Goal: Ask a question

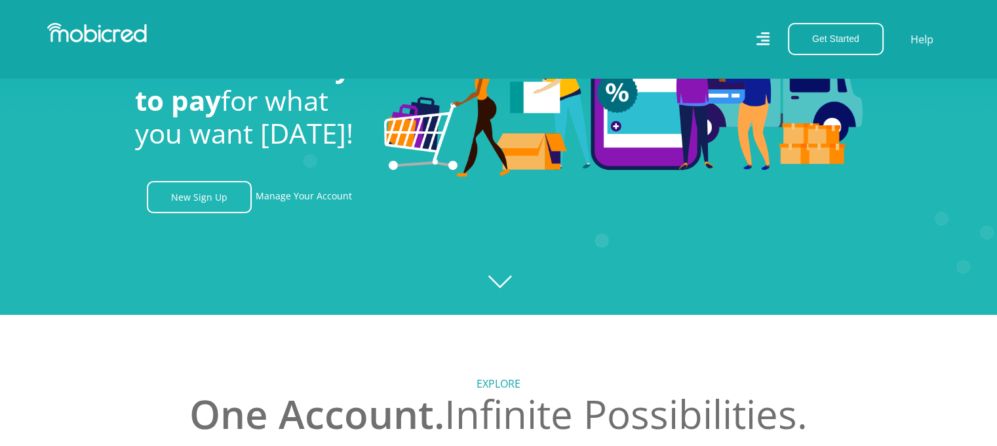
scroll to position [0, 3]
click at [312, 200] on link "Manage Your Account" at bounding box center [304, 197] width 96 height 32
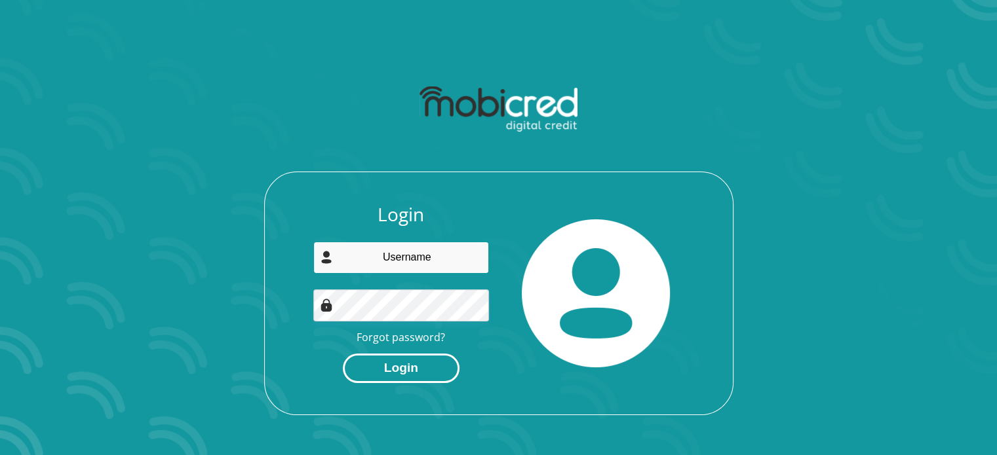
type input "[EMAIL_ADDRESS][DOMAIN_NAME]"
click at [414, 373] on button "Login" at bounding box center [401, 368] width 117 height 29
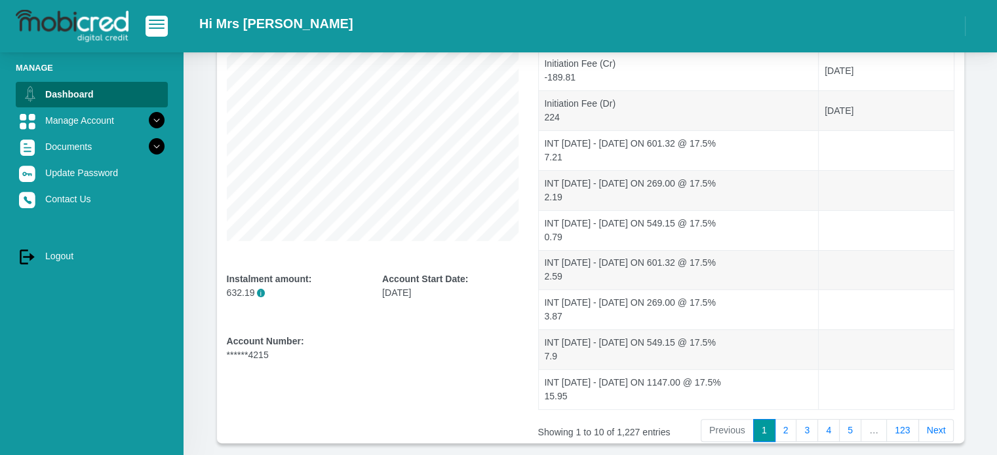
scroll to position [262, 0]
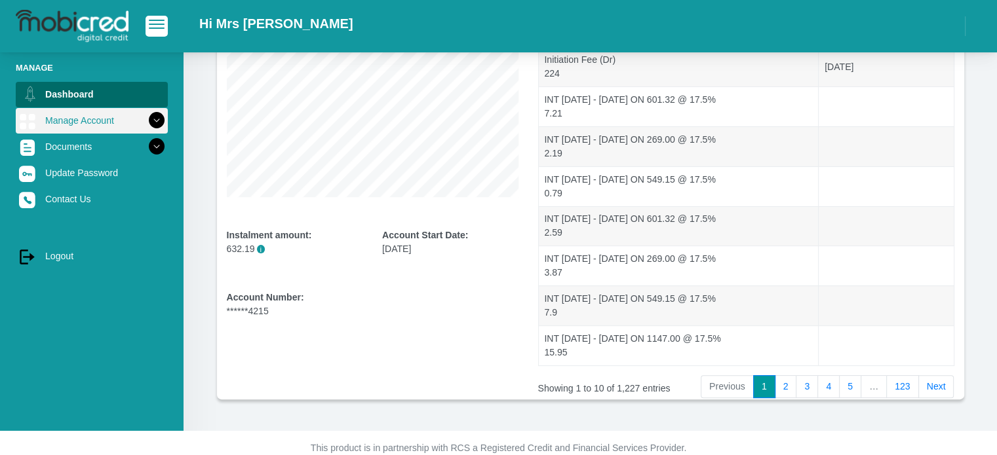
click at [148, 117] on icon at bounding box center [156, 120] width 22 height 22
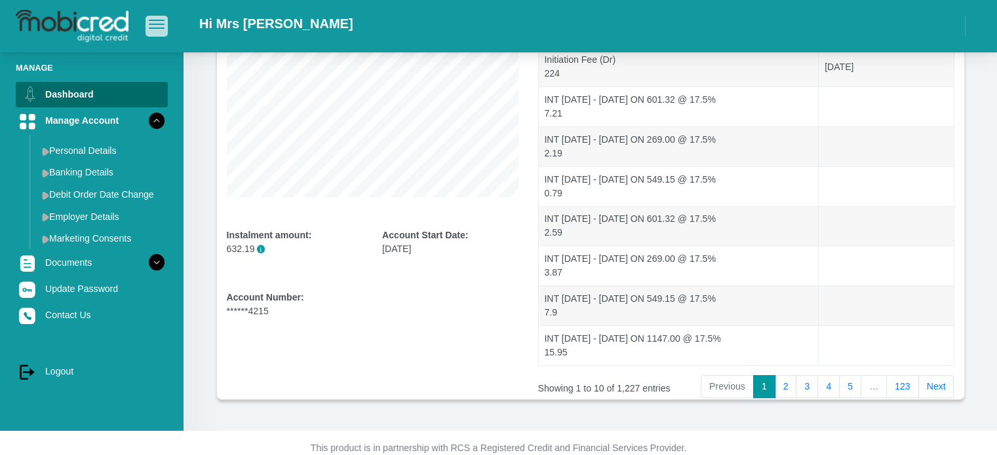
click at [161, 30] on button "button" at bounding box center [156, 26] width 22 height 20
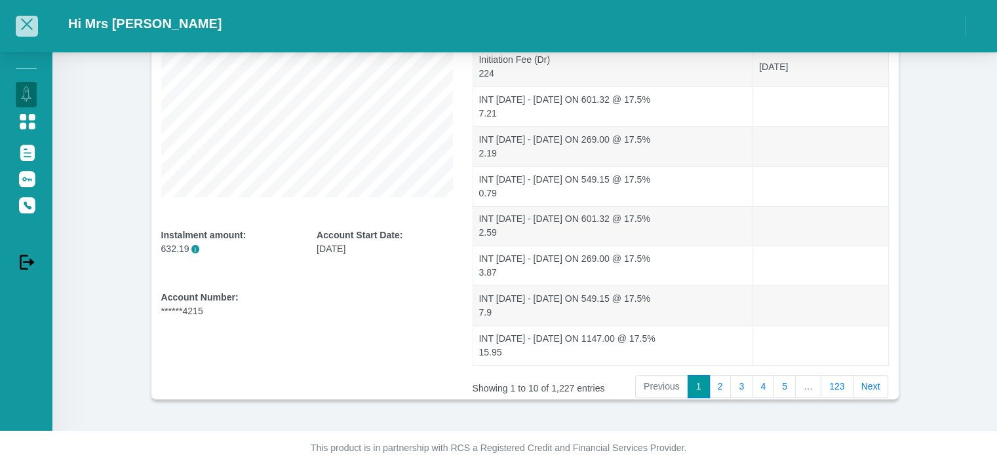
click at [24, 28] on span "button" at bounding box center [27, 24] width 12 height 12
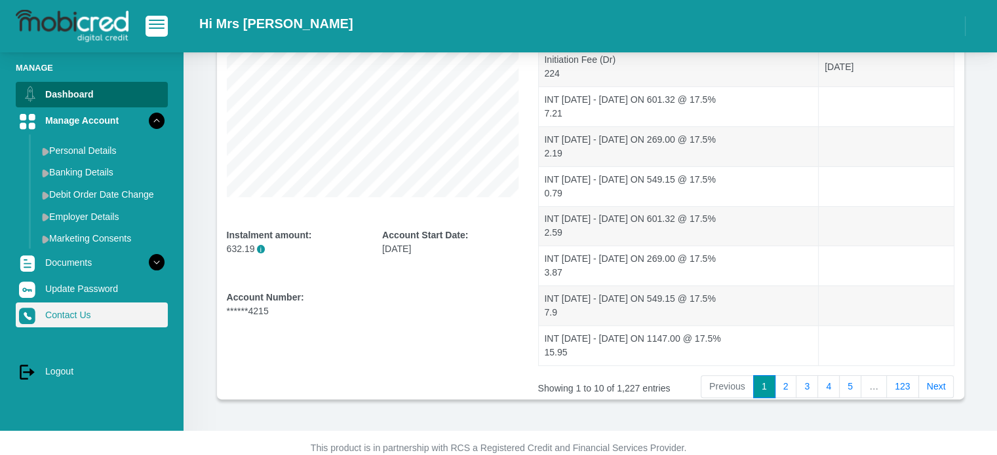
click at [123, 315] on link "Contact Us" at bounding box center [92, 315] width 152 height 25
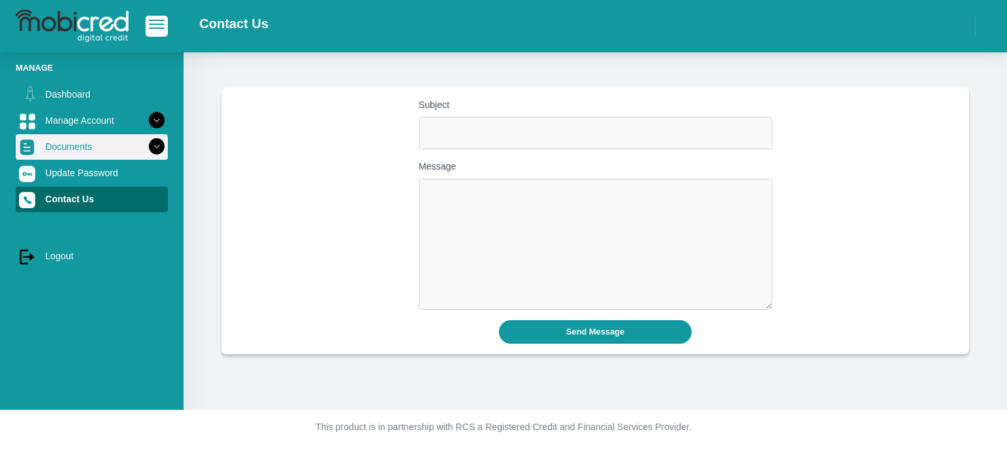
click at [152, 149] on icon at bounding box center [156, 147] width 22 height 22
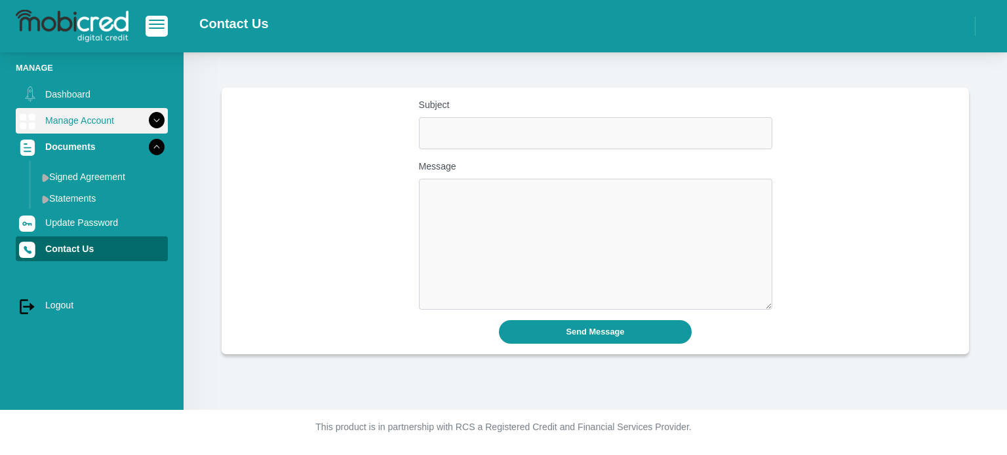
click at [149, 115] on icon at bounding box center [156, 120] width 22 height 22
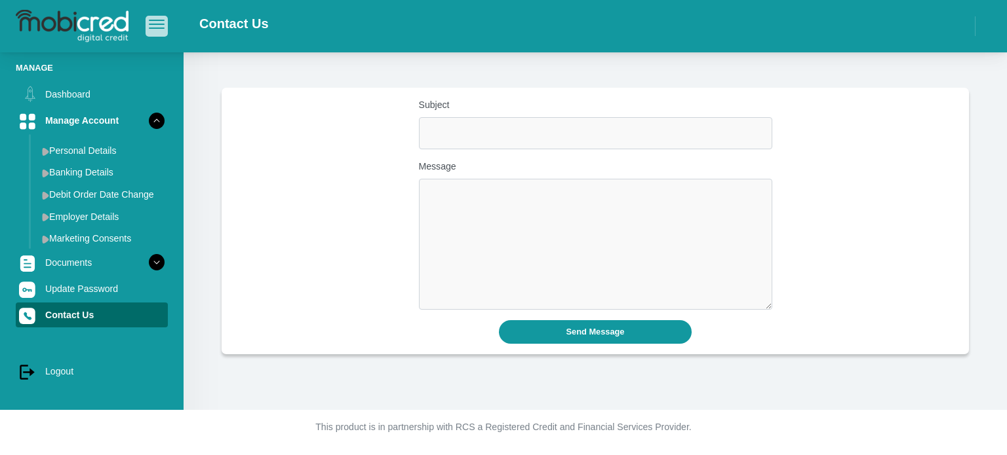
click at [157, 19] on button "button" at bounding box center [156, 26] width 22 height 20
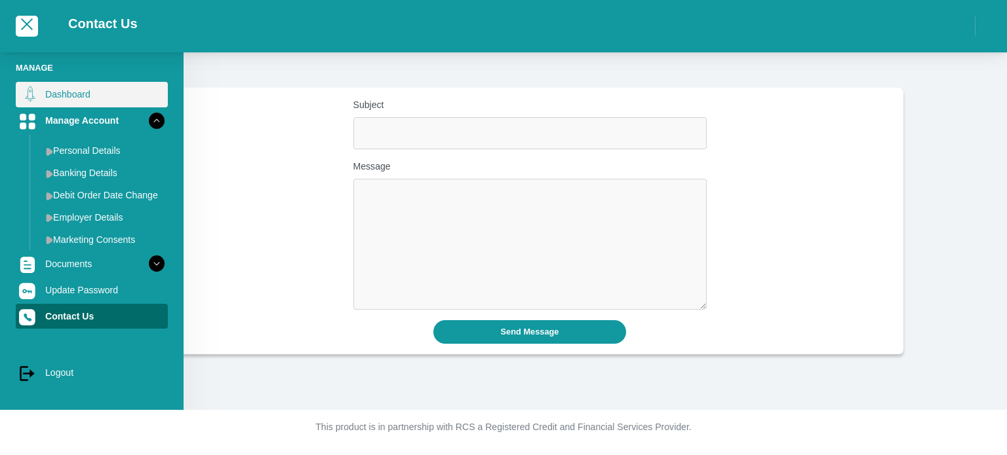
click at [102, 96] on link "Dashboard" at bounding box center [92, 94] width 152 height 25
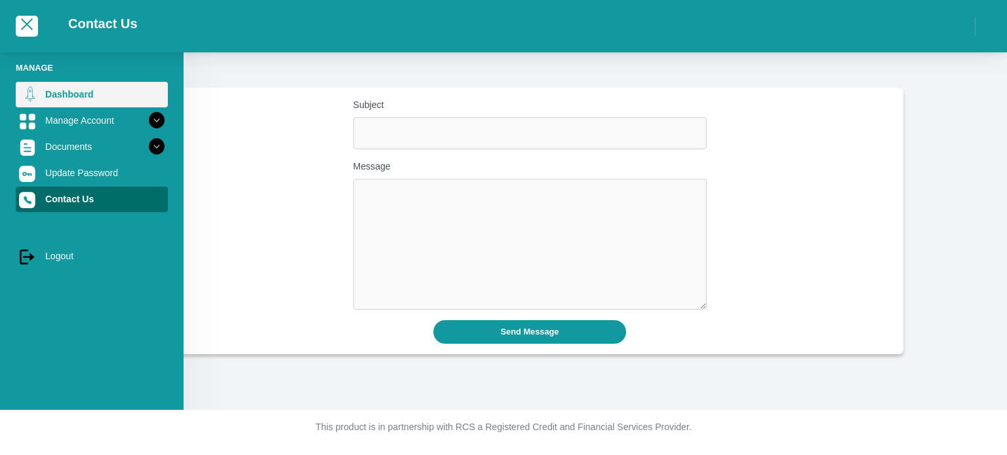
click at [102, 96] on link "Dashboard" at bounding box center [92, 94] width 152 height 25
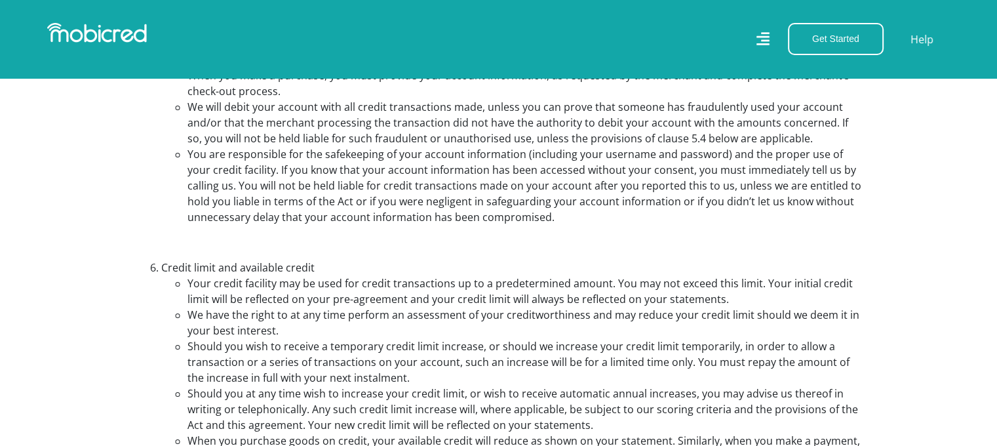
scroll to position [1769, 0]
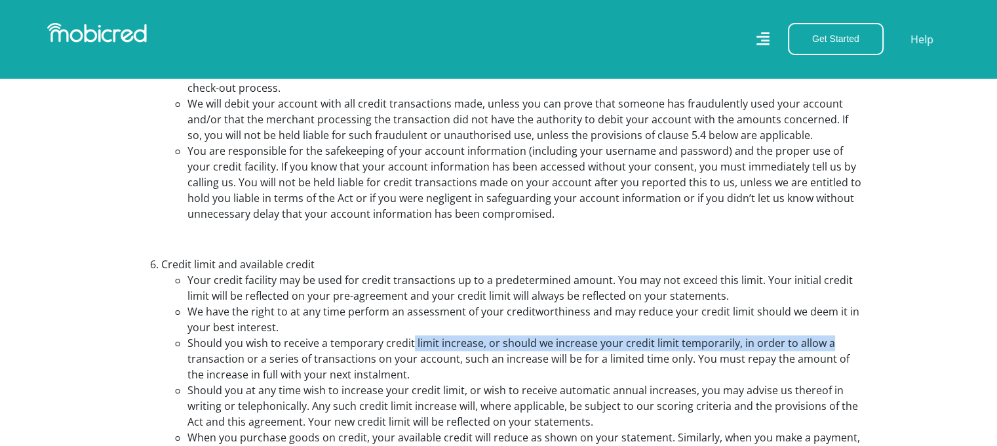
drag, startPoint x: 409, startPoint y: 356, endPoint x: 903, endPoint y: 359, distance: 494.1
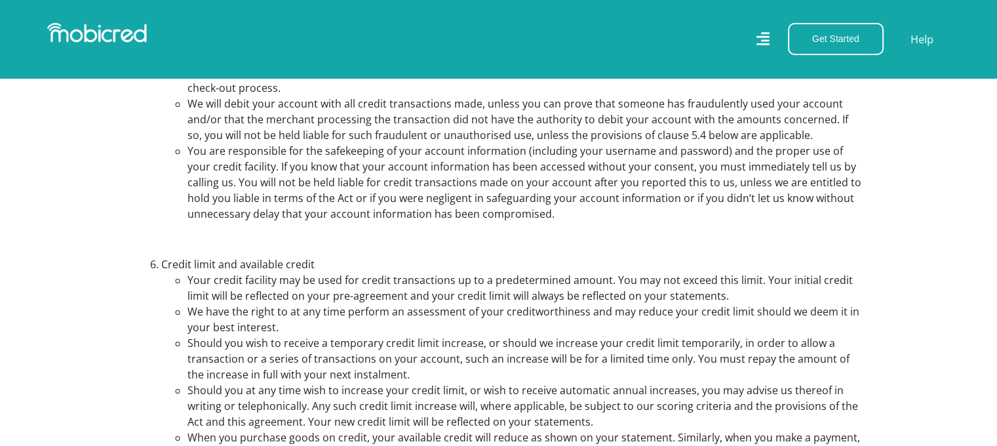
click at [413, 381] on li "Should you wish to receive a temporary credit limit increase, or should we incr…" at bounding box center [524, 358] width 675 height 47
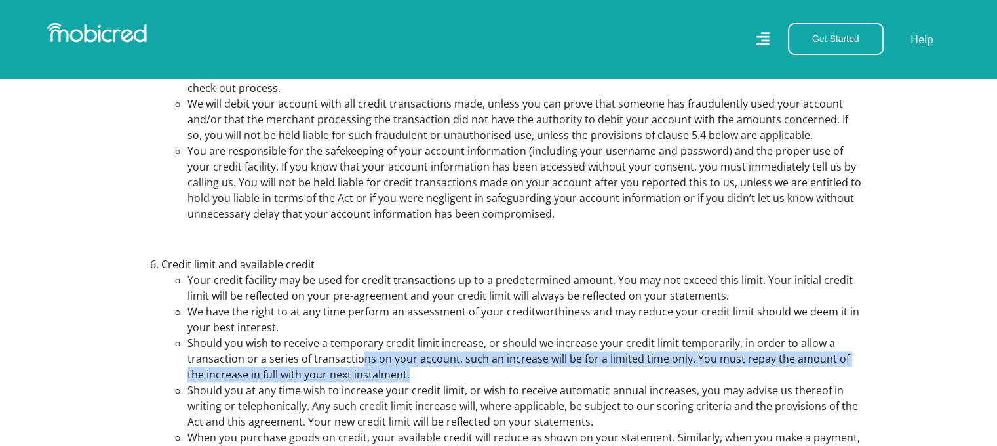
drag, startPoint x: 362, startPoint y: 371, endPoint x: 595, endPoint y: 383, distance: 233.6
click at [595, 382] on li "Should you wish to receive a temporary credit limit increase, or should we incr…" at bounding box center [524, 358] width 675 height 47
click at [532, 382] on li "Should you wish to receive a temporary credit limit increase, or should we incr…" at bounding box center [524, 358] width 675 height 47
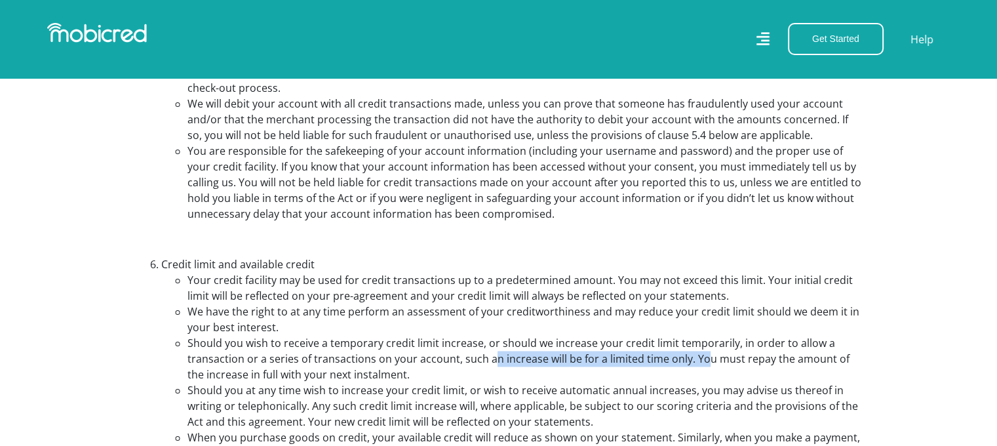
drag, startPoint x: 491, startPoint y: 373, endPoint x: 702, endPoint y: 377, distance: 211.0
click at [702, 377] on li "Should you wish to receive a temporary credit limit increase, or should we incr…" at bounding box center [524, 358] width 675 height 47
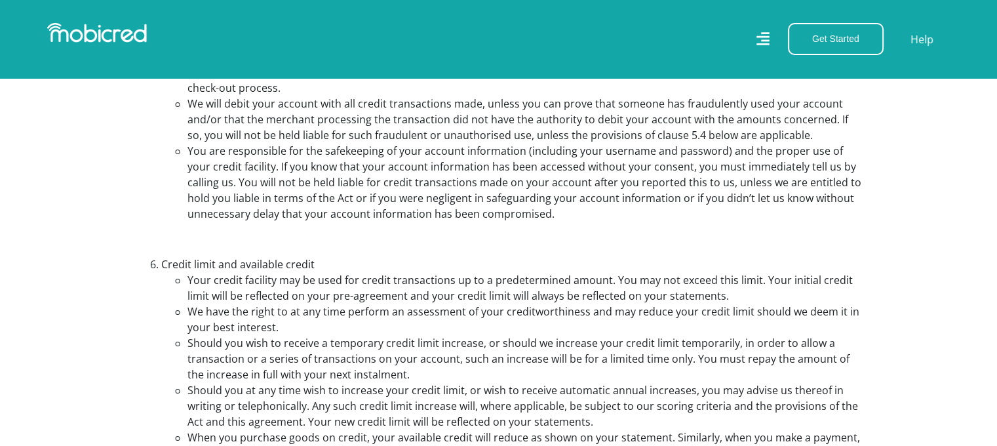
click at [687, 382] on li "Should you wish to receive a temporary credit limit increase, or should we incr…" at bounding box center [524, 358] width 675 height 47
drag, startPoint x: 665, startPoint y: 379, endPoint x: 868, endPoint y: 382, distance: 202.5
click at [306, 382] on li "Should you wish to receive a temporary credit limit increase, or should we incr…" at bounding box center [524, 358] width 675 height 47
drag, startPoint x: 206, startPoint y: 377, endPoint x: 385, endPoint y: 377, distance: 178.9
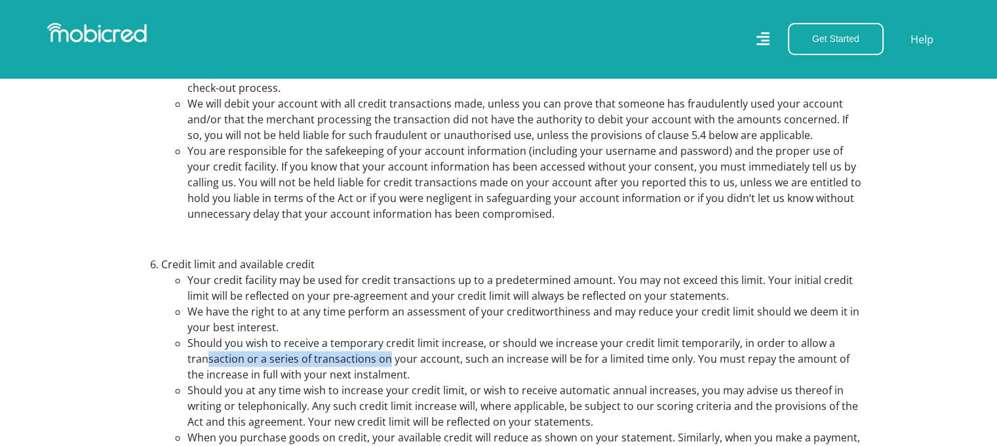
click at [385, 377] on li "Should you wish to receive a temporary credit limit increase, or should we incr…" at bounding box center [524, 358] width 675 height 47
click at [388, 382] on li "Should you wish to receive a temporary credit limit increase, or should we incr…" at bounding box center [524, 358] width 675 height 47
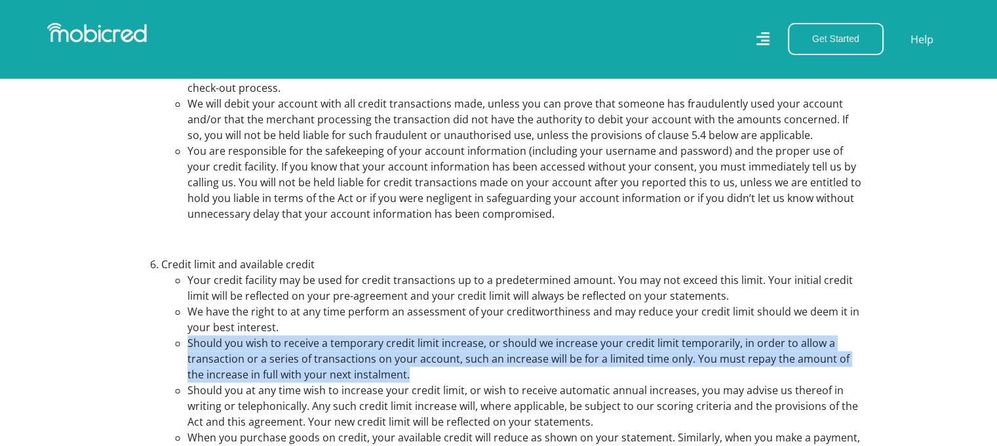
drag, startPoint x: 402, startPoint y: 390, endPoint x: 183, endPoint y: 362, distance: 220.0
click at [183, 362] on ul "Your credit facility may be used for credit transactions up to a predetermined …" at bounding box center [511, 413] width 701 height 283
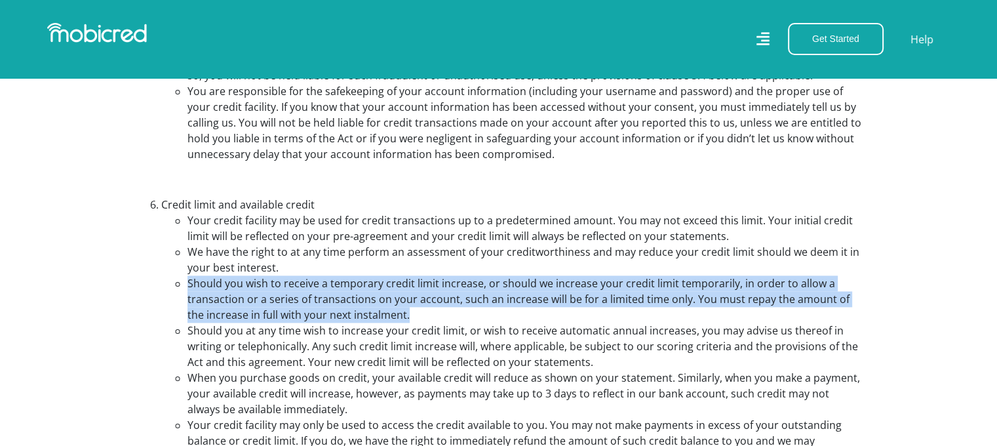
scroll to position [1900, 0]
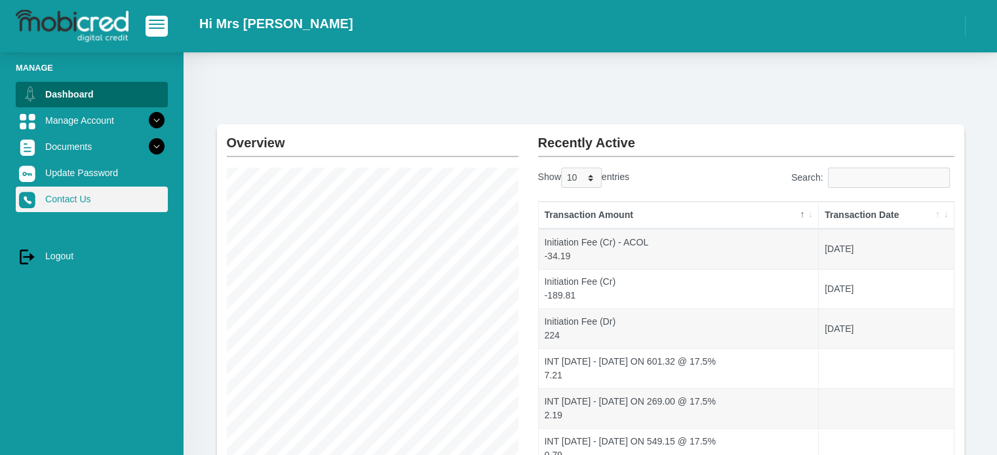
click at [104, 193] on link "Contact Us" at bounding box center [92, 199] width 152 height 25
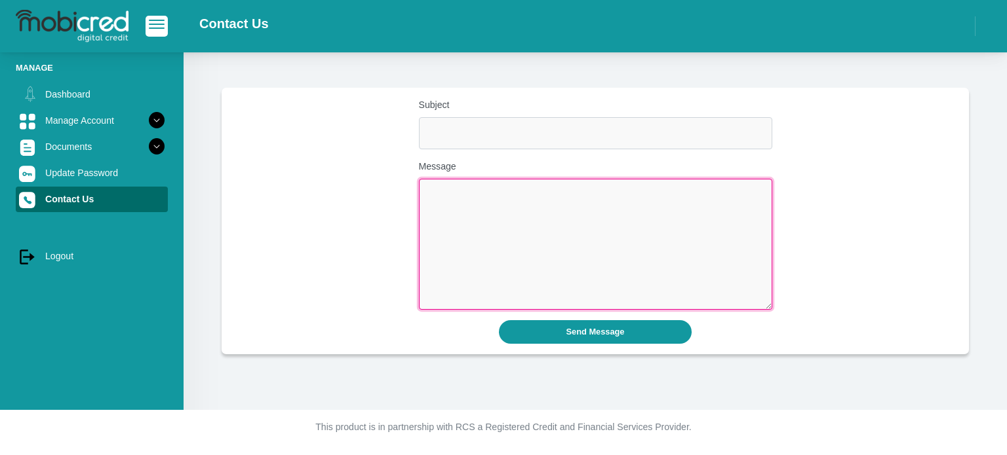
click at [448, 191] on textarea "Message" at bounding box center [595, 244] width 353 height 131
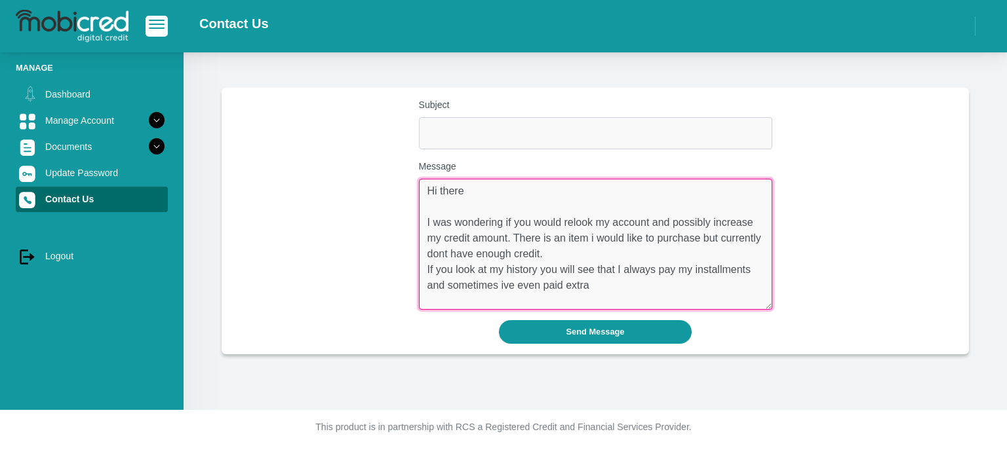
click at [758, 275] on textarea "Hi there I was wondering if you would relook my account and possibly increase m…" at bounding box center [595, 244] width 353 height 131
click at [557, 251] on textarea "Hi there I was wondering if you would relook my account and possibly increase m…" at bounding box center [595, 244] width 353 height 131
type textarea "Hi there I was wondering if you would relook my account and possibly increase m…"
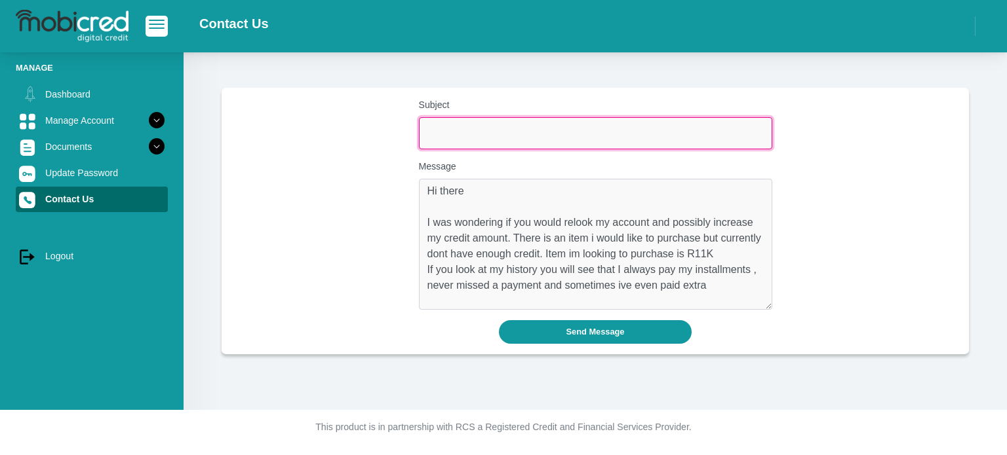
click at [461, 128] on input "Subject" at bounding box center [595, 133] width 353 height 32
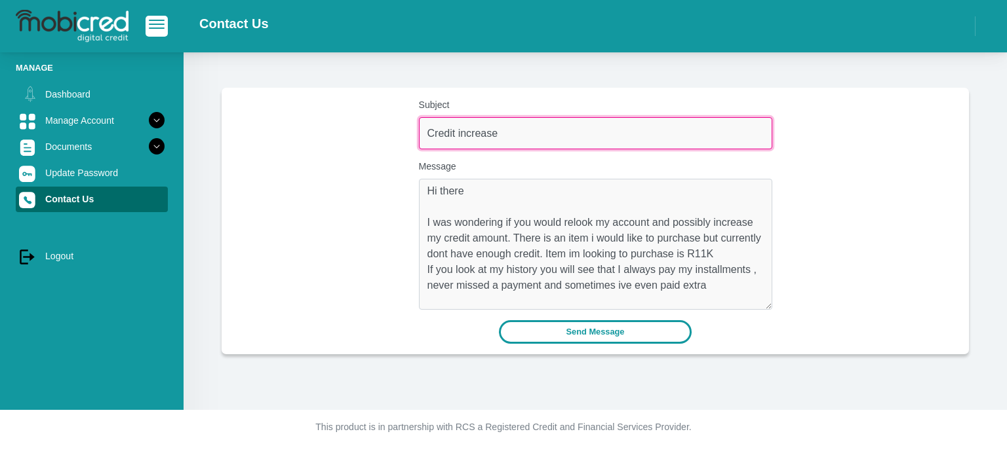
type input "Credit increase"
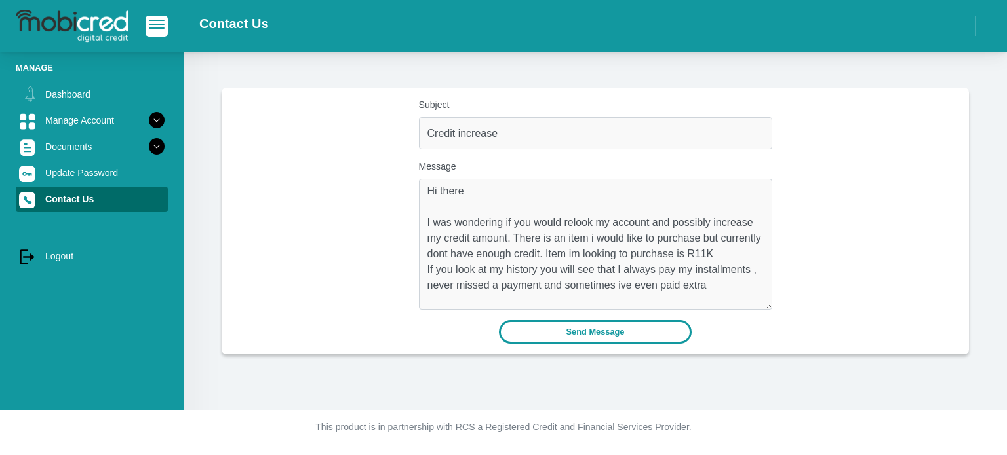
click at [583, 329] on button "Send Message" at bounding box center [595, 331] width 193 height 23
